Goal: Entertainment & Leisure: Consume media (video, audio)

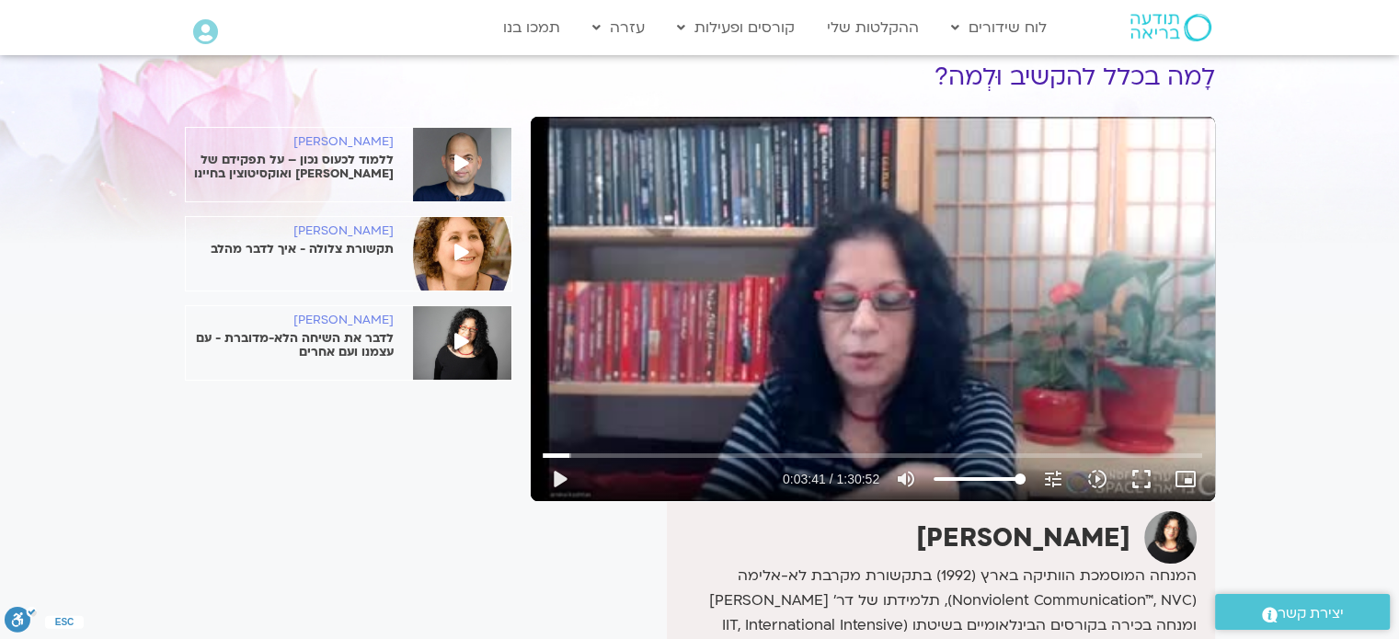
click at [811, 356] on div "Skip Ad 1:21:13 play_arrow 0:03:41 / 1:30:52 volume_up Mute tune Resolution Aut…" at bounding box center [873, 309] width 684 height 385
click at [1145, 478] on button "fullscreen" at bounding box center [1142, 479] width 44 height 44
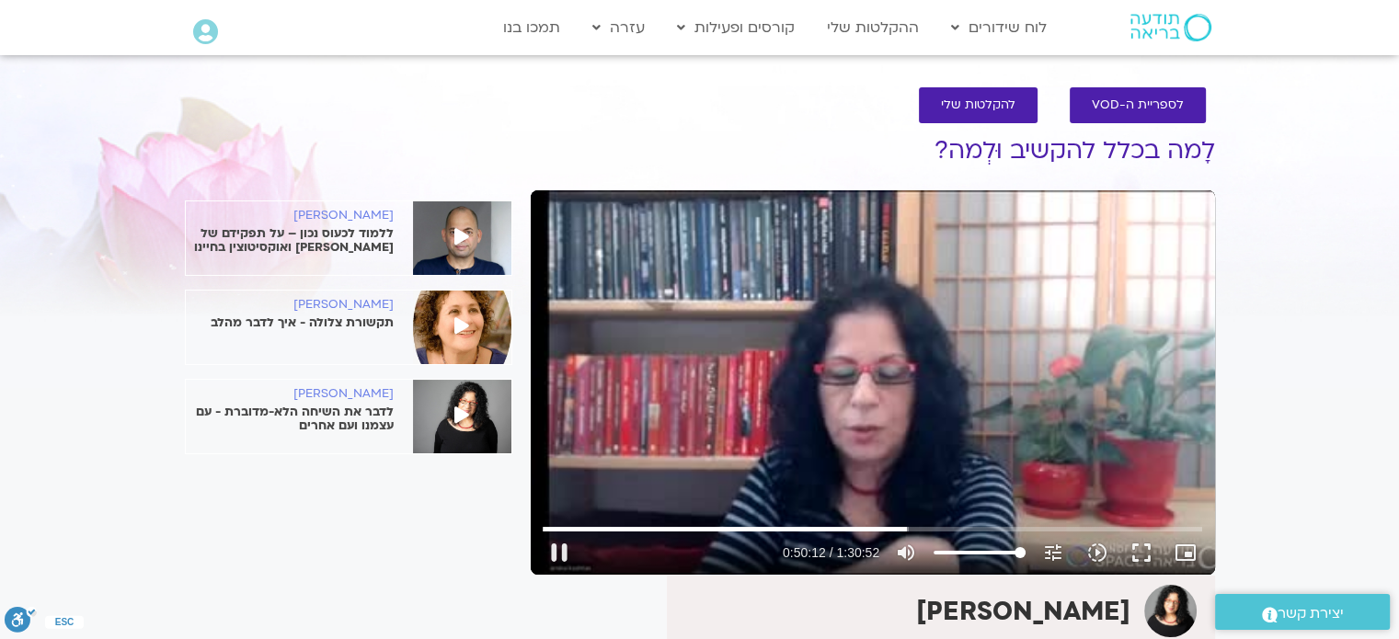
click at [937, 324] on div "Skip Ad 1:24:19 pause 0:50:12 / 1:30:52 volume_up Mute tune Resolution Auto 250…" at bounding box center [873, 382] width 684 height 385
click at [996, 293] on div "Skip Ad 1:24:19 play_arrow 0:50:12 / 1:30:52 volume_up Mute tune Resolution Aut…" at bounding box center [873, 382] width 684 height 385
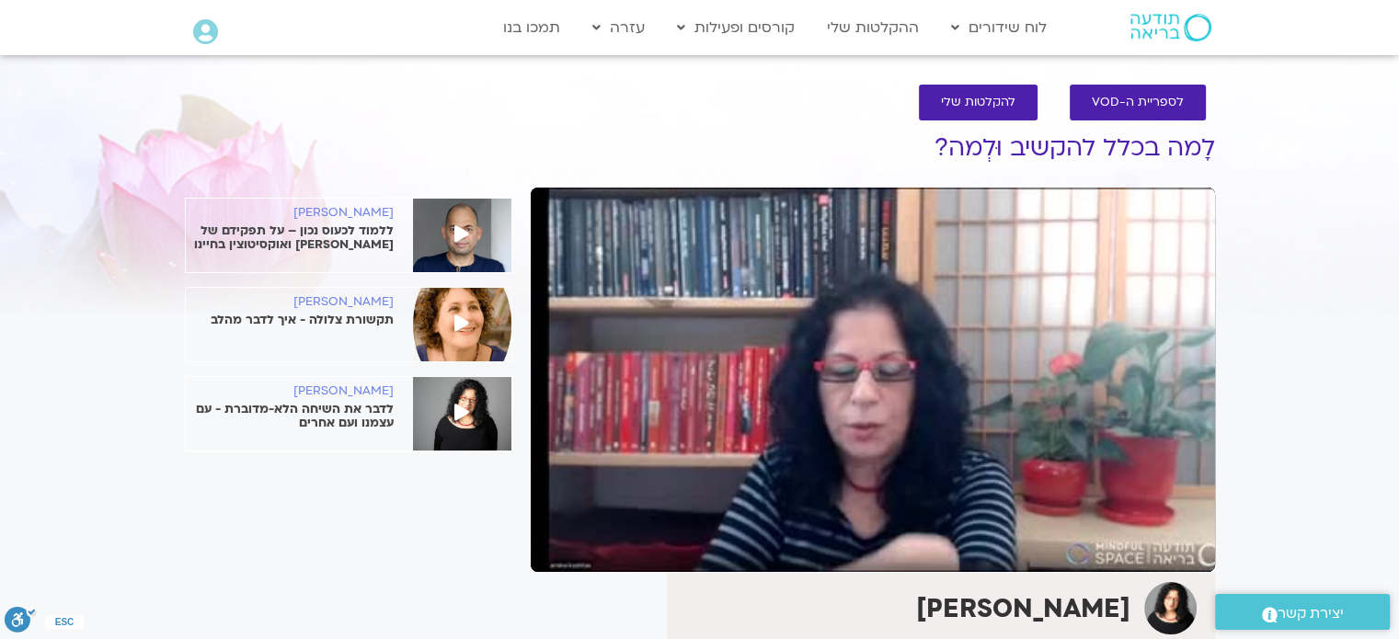
scroll to position [4, 0]
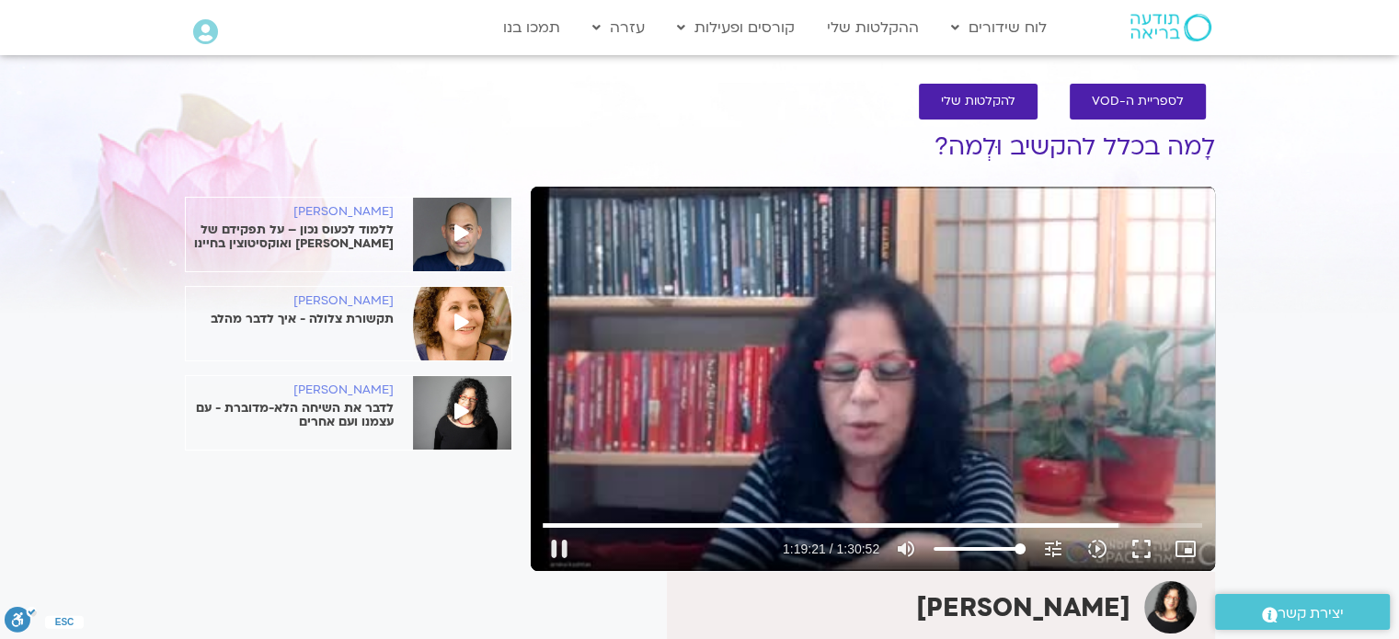
click at [739, 397] on div "Skip Ad 1:24:19 pause 1:19:21 / 1:30:52 volume_up Mute tune Resolution Auto 250…" at bounding box center [873, 379] width 684 height 385
click at [893, 274] on div "Skip Ad 1:24:19 play_arrow 1:19:22 / 1:30:52 volume_up Mute tune Resolution Aut…" at bounding box center [873, 379] width 684 height 385
click at [1162, 528] on input "Seek" at bounding box center [873, 525] width 660 height 11
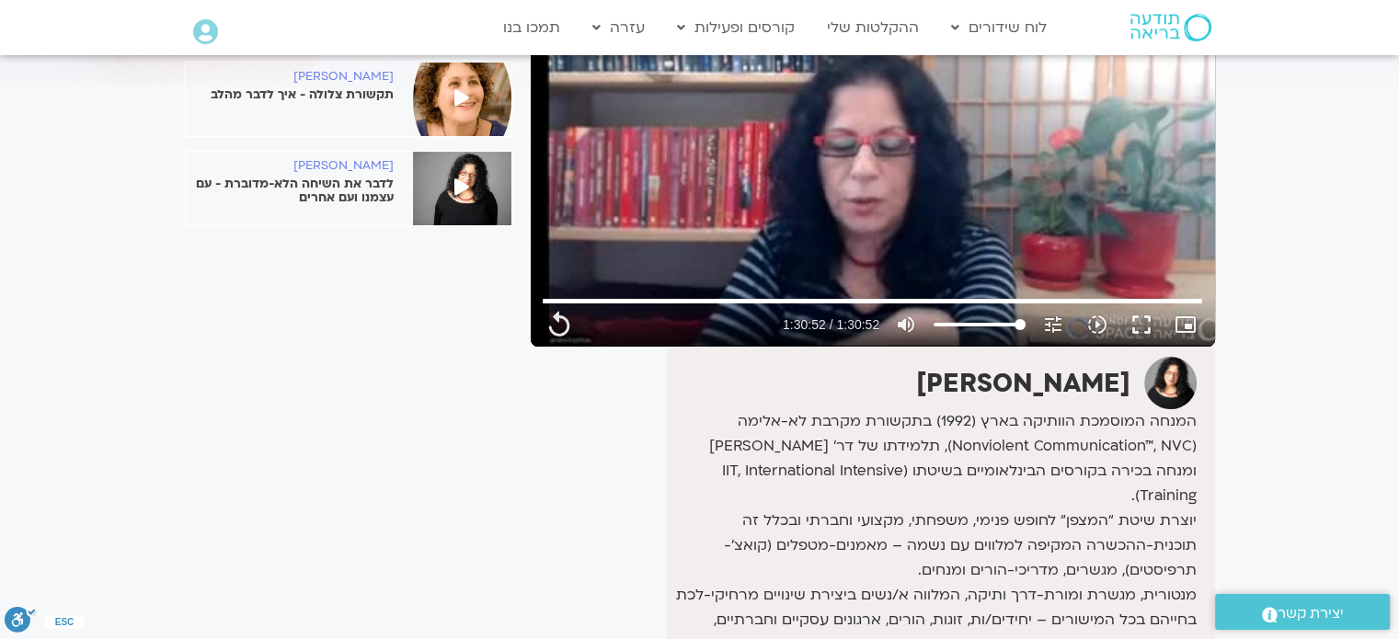
scroll to position [228, 0]
click at [366, 190] on p "לדבר את השיחה הלא-מדוברת - עם עצמנו ועם אחרים" at bounding box center [290, 192] width 208 height 28
type input "5452.88"
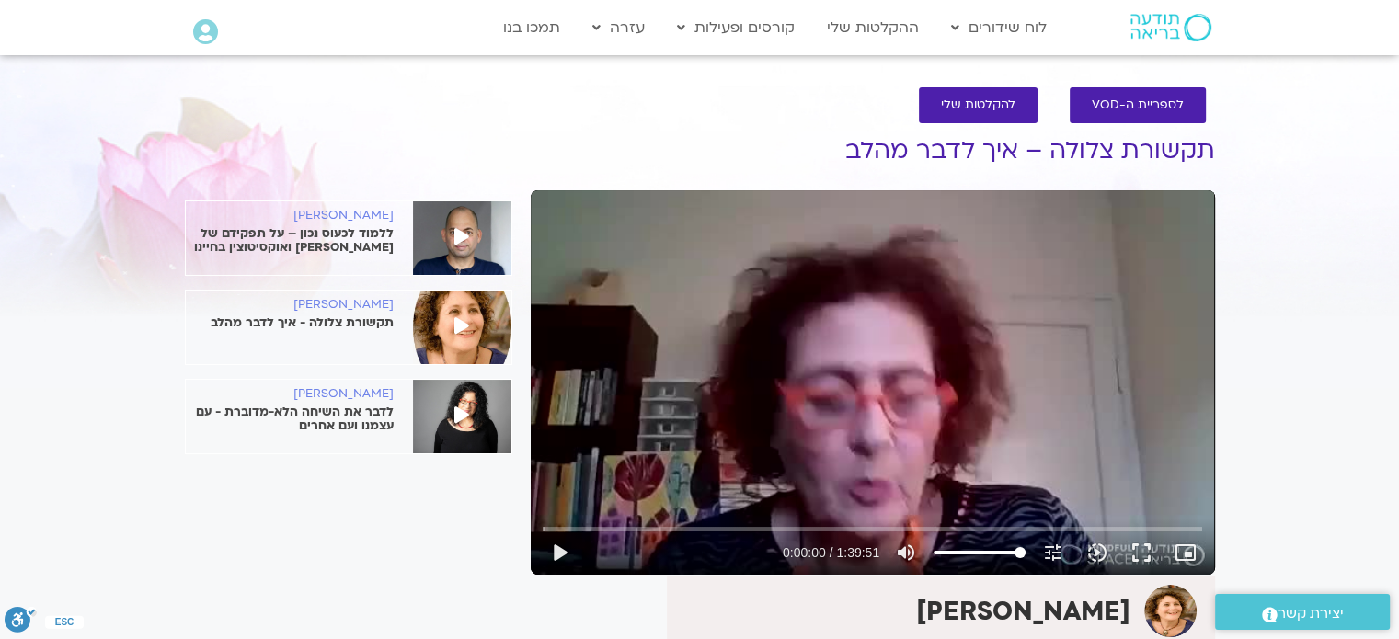
click at [564, 555] on button "play_arrow" at bounding box center [559, 553] width 44 height 44
type input "1.07827"
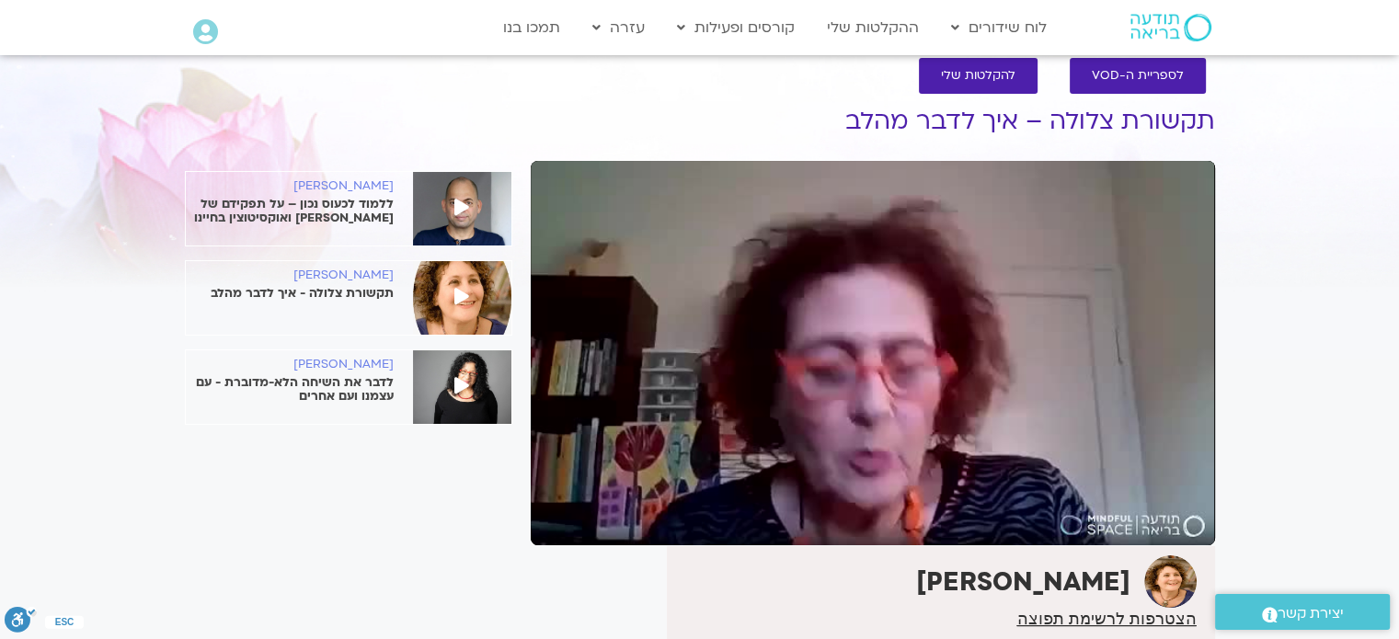
scroll to position [31, 0]
